Goal: Task Accomplishment & Management: Use online tool/utility

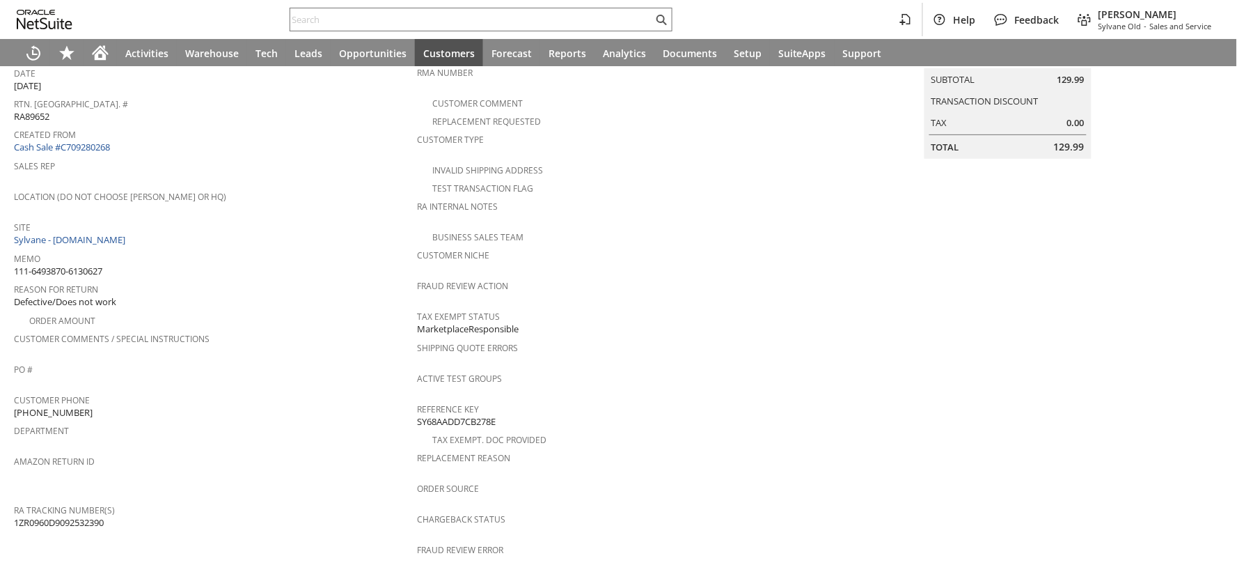
scroll to position [541, 0]
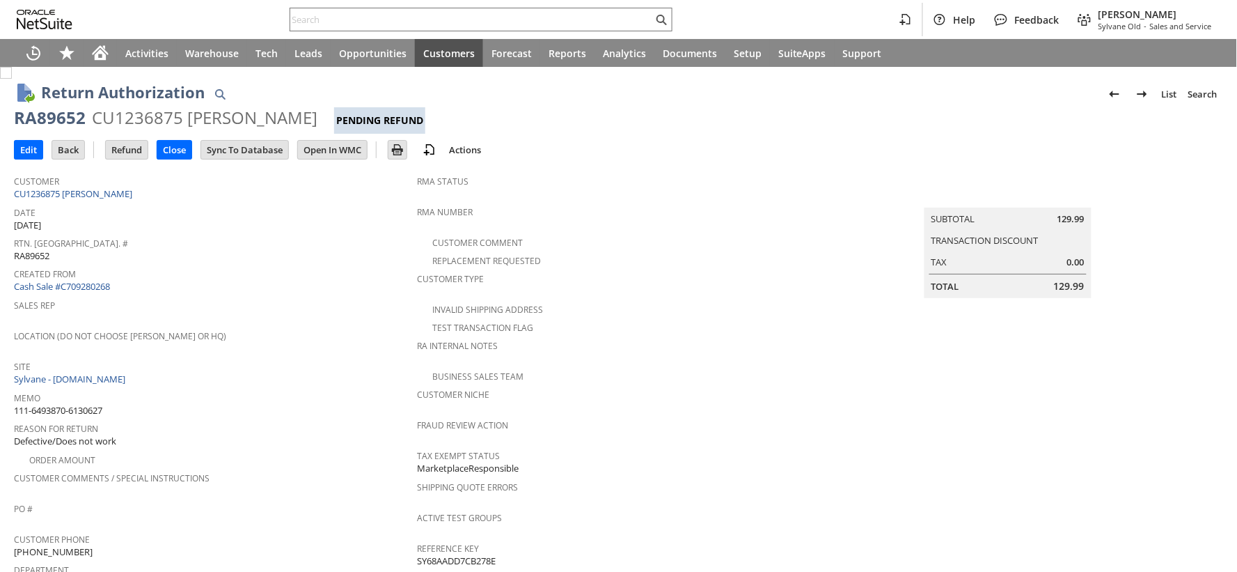
click at [95, 404] on span "111-6493870-6130627" at bounding box center [58, 410] width 88 height 13
copy tbody "111-6493870-6130627"
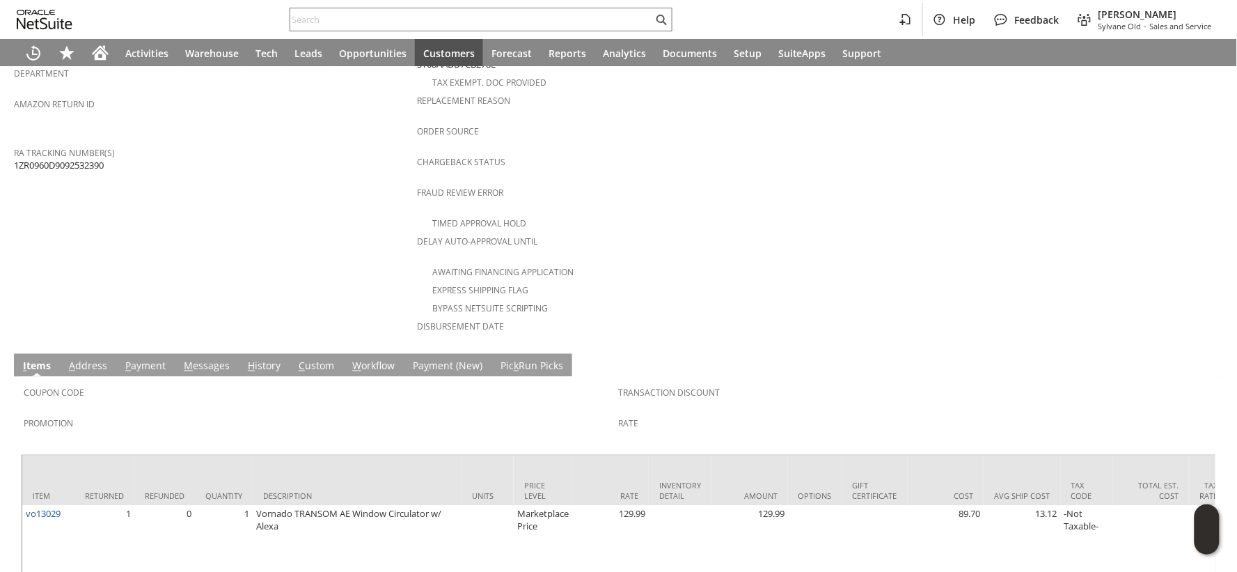
scroll to position [557, 0]
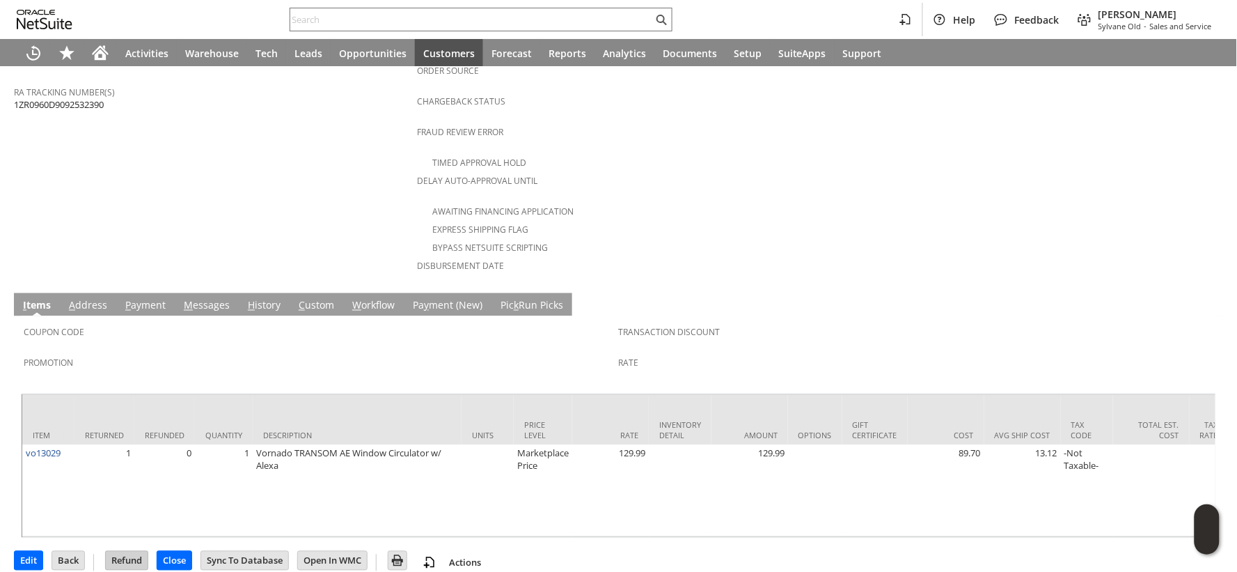
click at [135, 551] on input "Refund" at bounding box center [127, 560] width 42 height 18
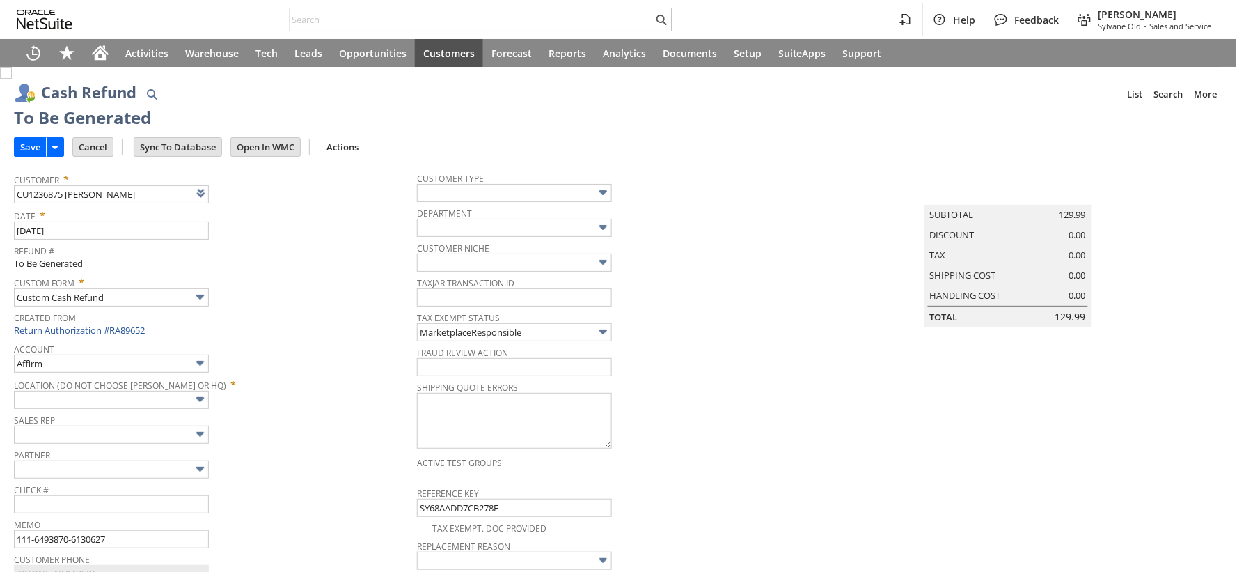
type input "Amazon Undeposited Funds"
type input "Headquarters : Head... : Pending Testing"
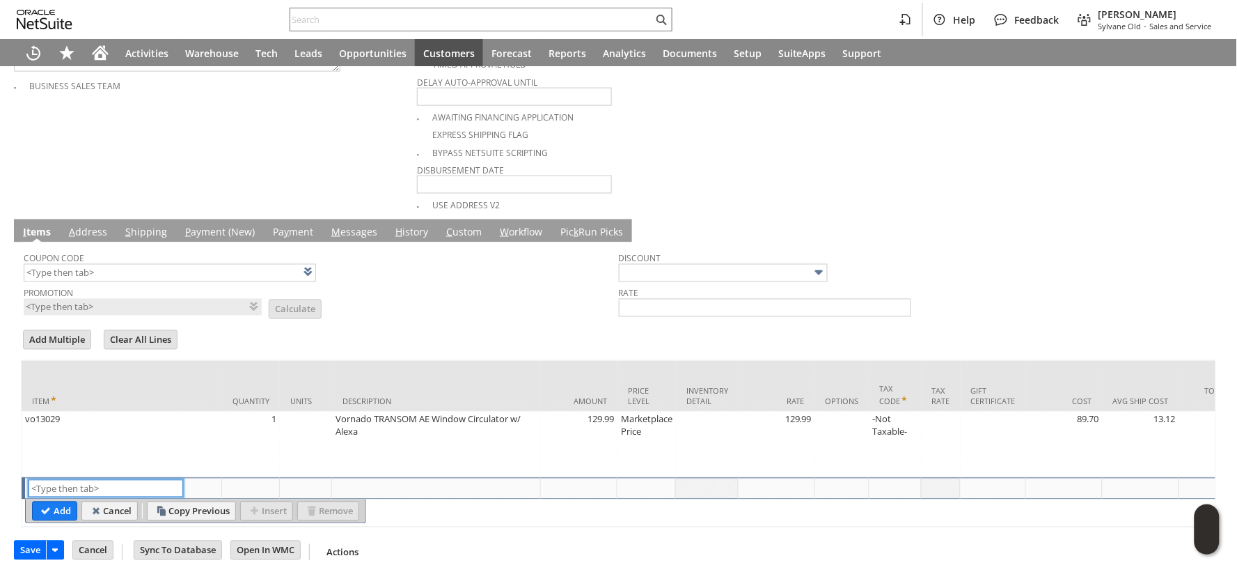
scroll to position [631, 0]
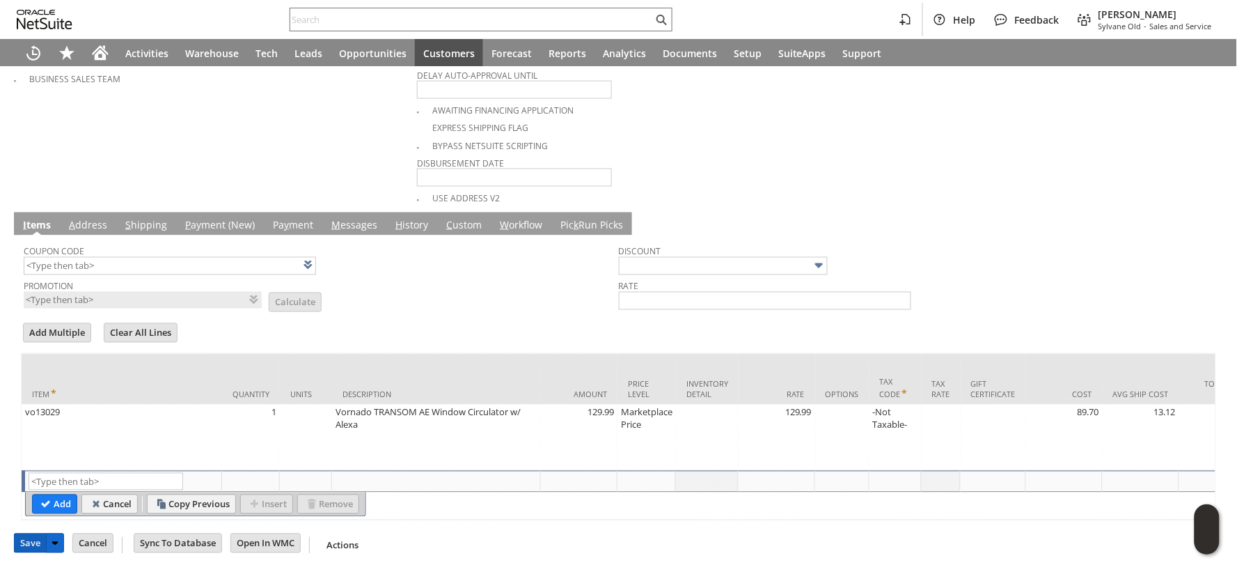
click at [28, 547] on input "Save" at bounding box center [30, 543] width 31 height 18
